Goal: Information Seeking & Learning: Learn about a topic

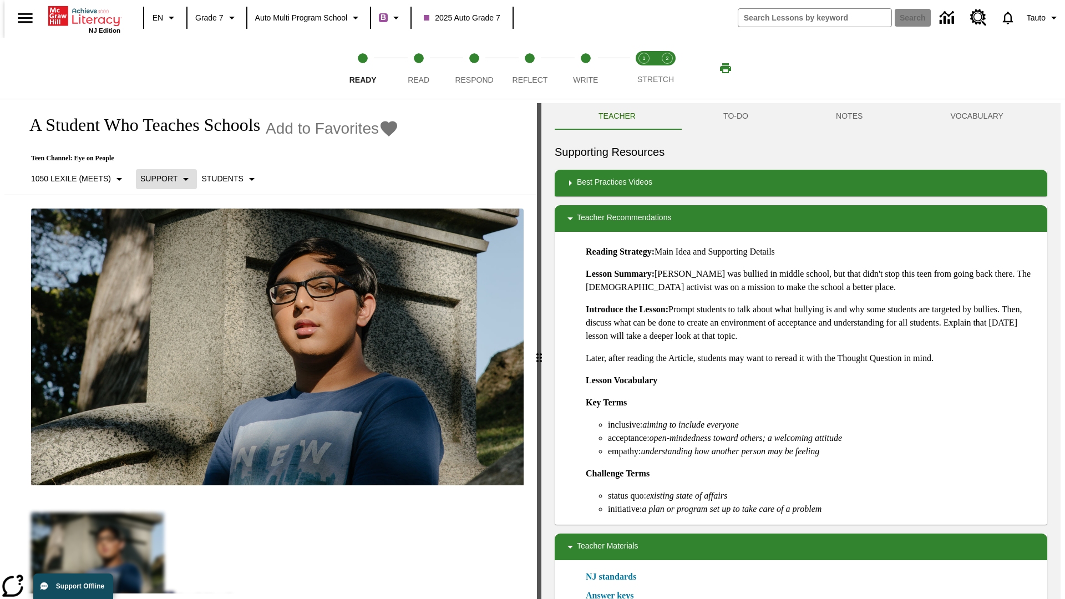
click at [161, 179] on p "Support" at bounding box center [158, 179] width 37 height 12
click at [74, 173] on p "1050 Lexile (Meets)" at bounding box center [71, 179] width 80 height 12
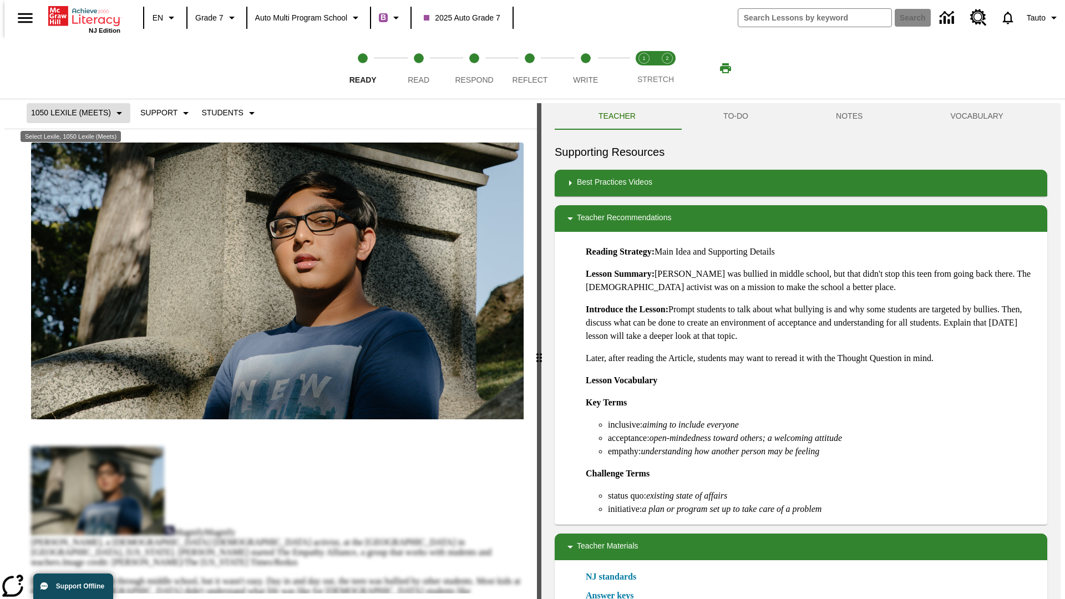
scroll to position [116, 0]
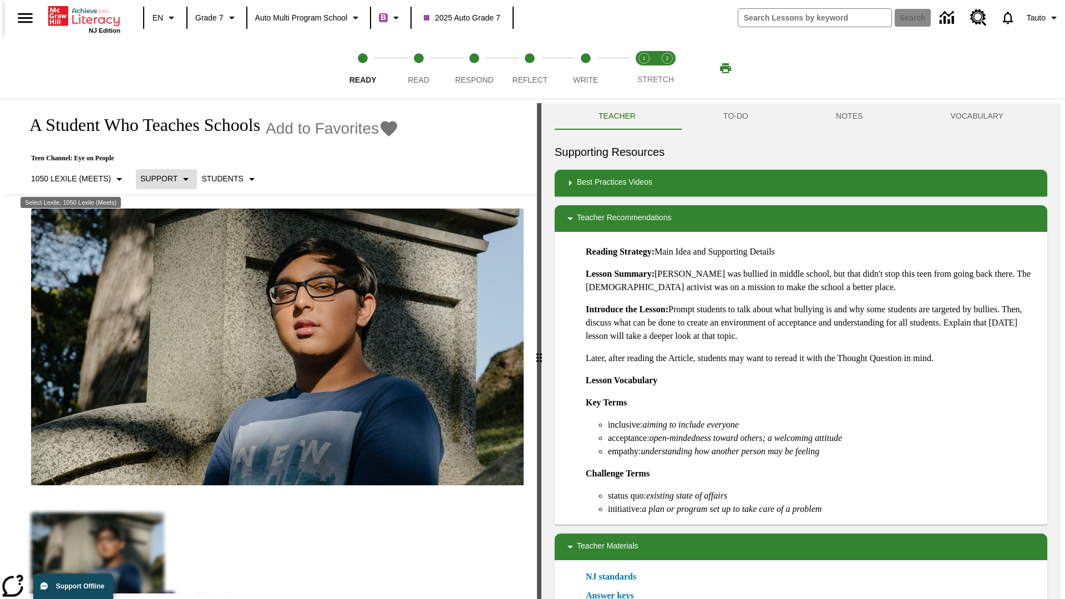
click at [161, 173] on p "Support" at bounding box center [158, 179] width 37 height 12
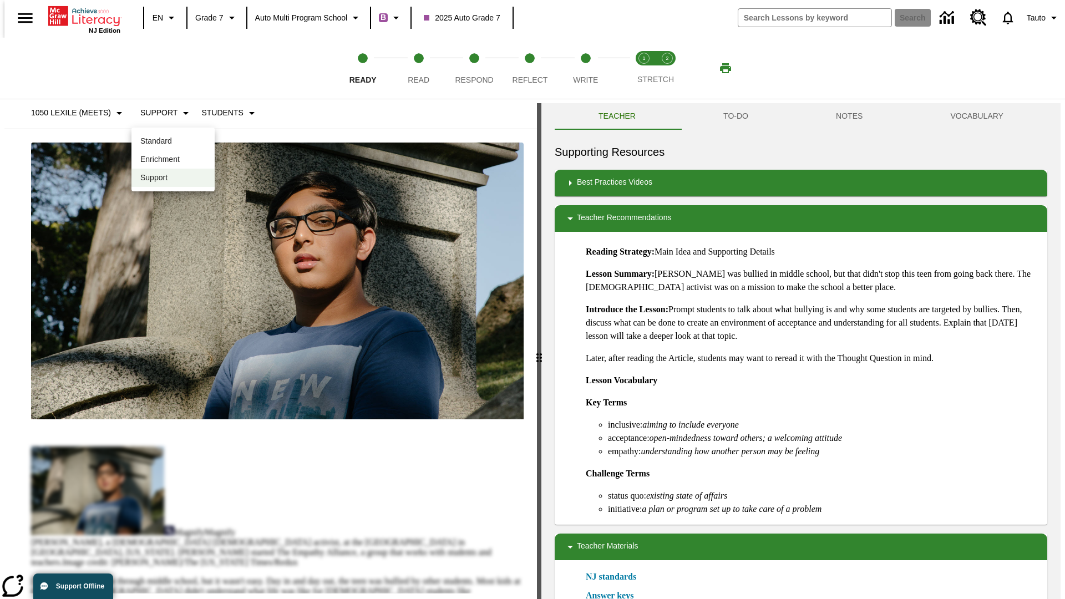
click at [173, 159] on p "Enrichment" at bounding box center [172, 160] width 65 height 12
